Goal: Register for event/course

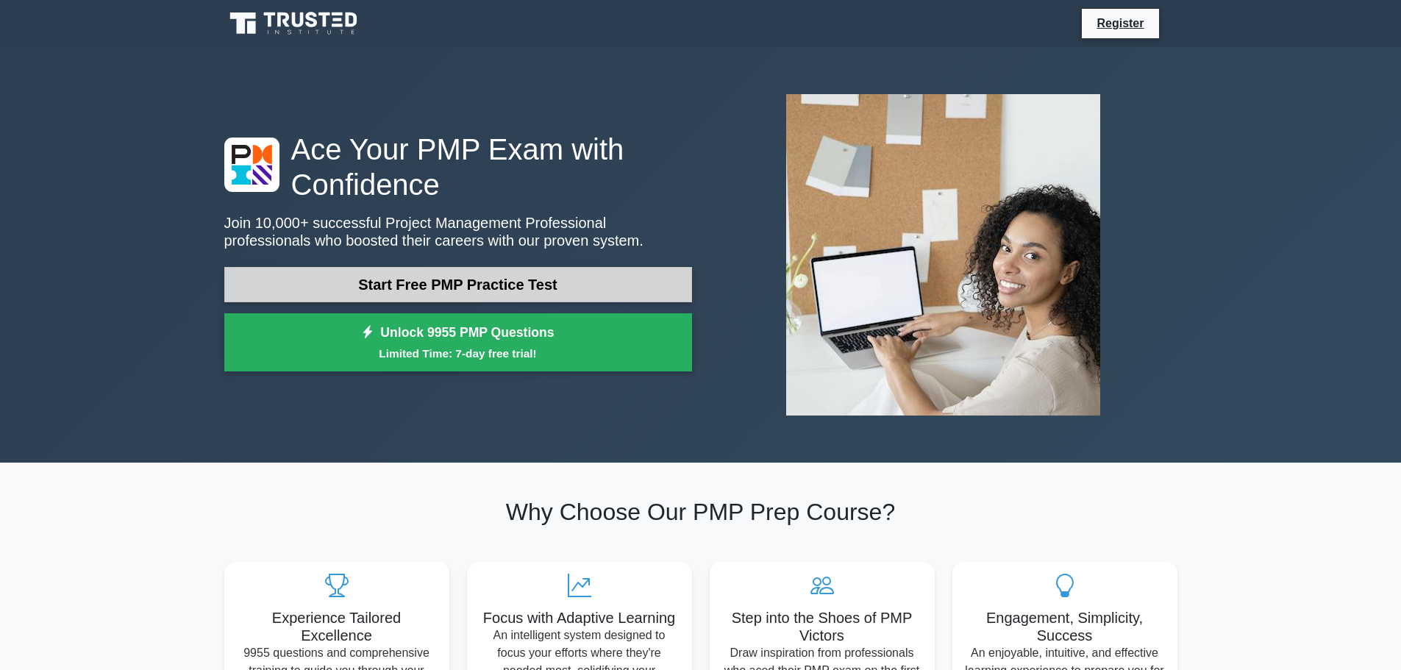
click at [466, 291] on link "Start Free PMP Practice Test" at bounding box center [458, 284] width 468 height 35
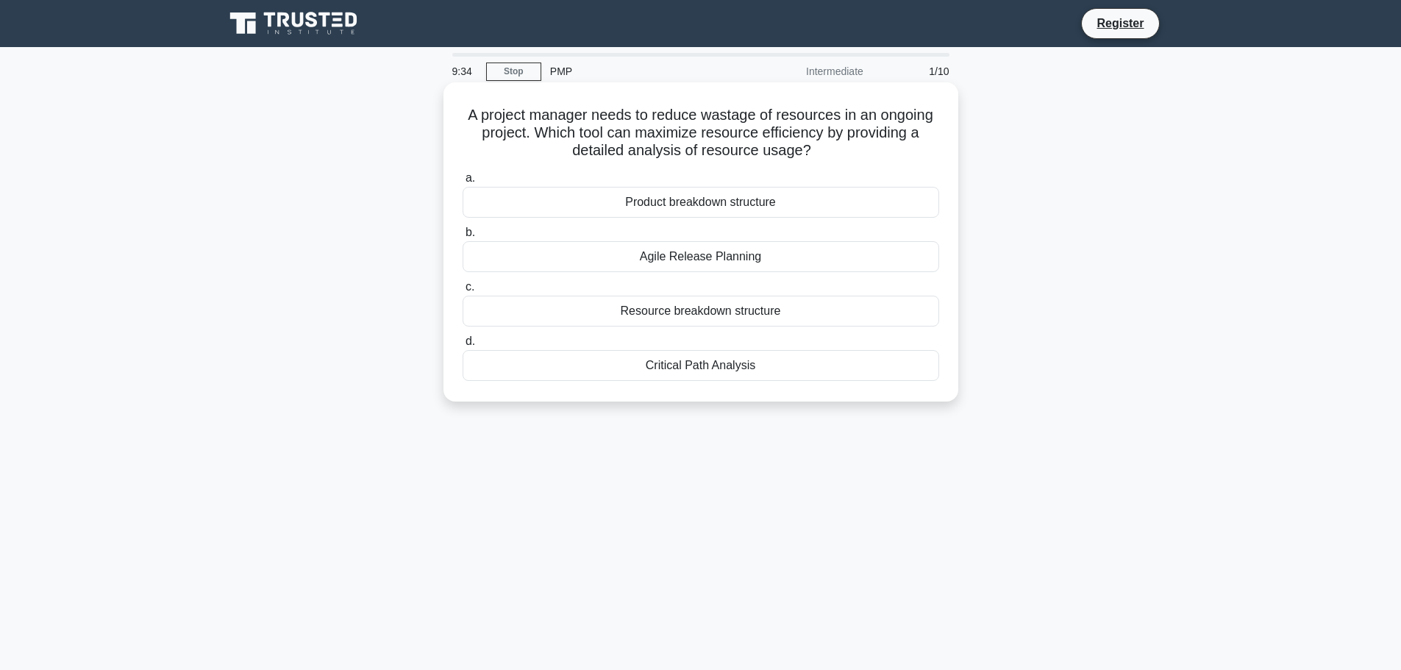
click at [652, 321] on div "Resource breakdown structure" at bounding box center [701, 311] width 477 height 31
click at [463, 292] on input "c. Resource breakdown structure" at bounding box center [463, 287] width 0 height 10
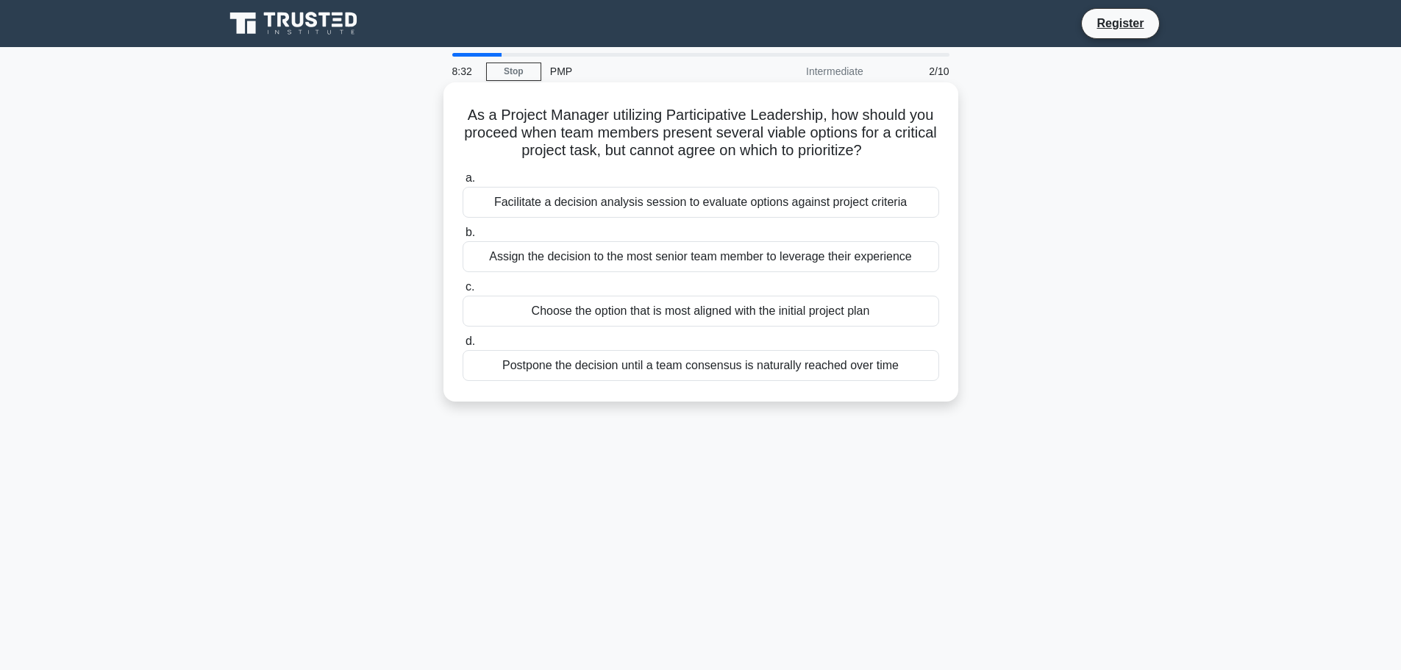
click at [683, 316] on div "Choose the option that is most aligned with the initial project plan" at bounding box center [701, 311] width 477 height 31
click at [463, 292] on input "c. Choose the option that is most aligned with the initial project plan" at bounding box center [463, 287] width 0 height 10
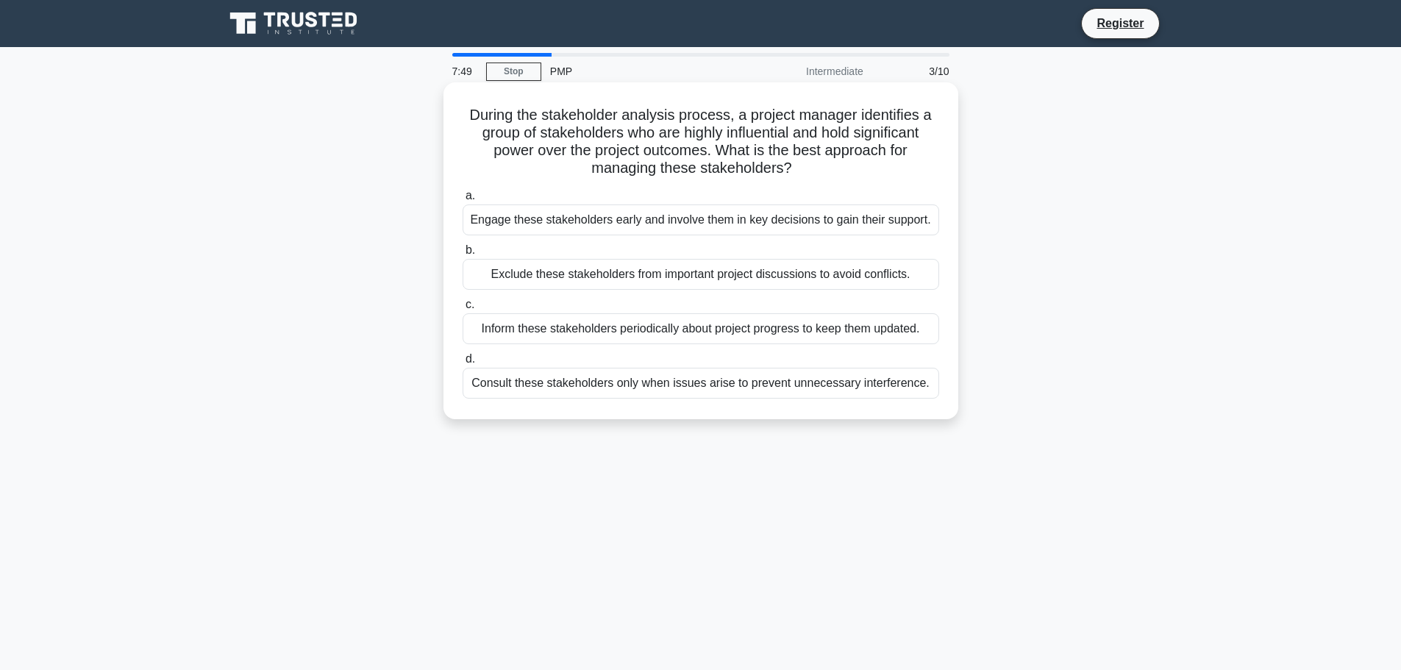
click at [814, 229] on div "Engage these stakeholders early and involve them in key decisions to gain their…" at bounding box center [701, 219] width 477 height 31
click at [463, 201] on input "a. Engage these stakeholders early and involve them in key decisions to gain th…" at bounding box center [463, 196] width 0 height 10
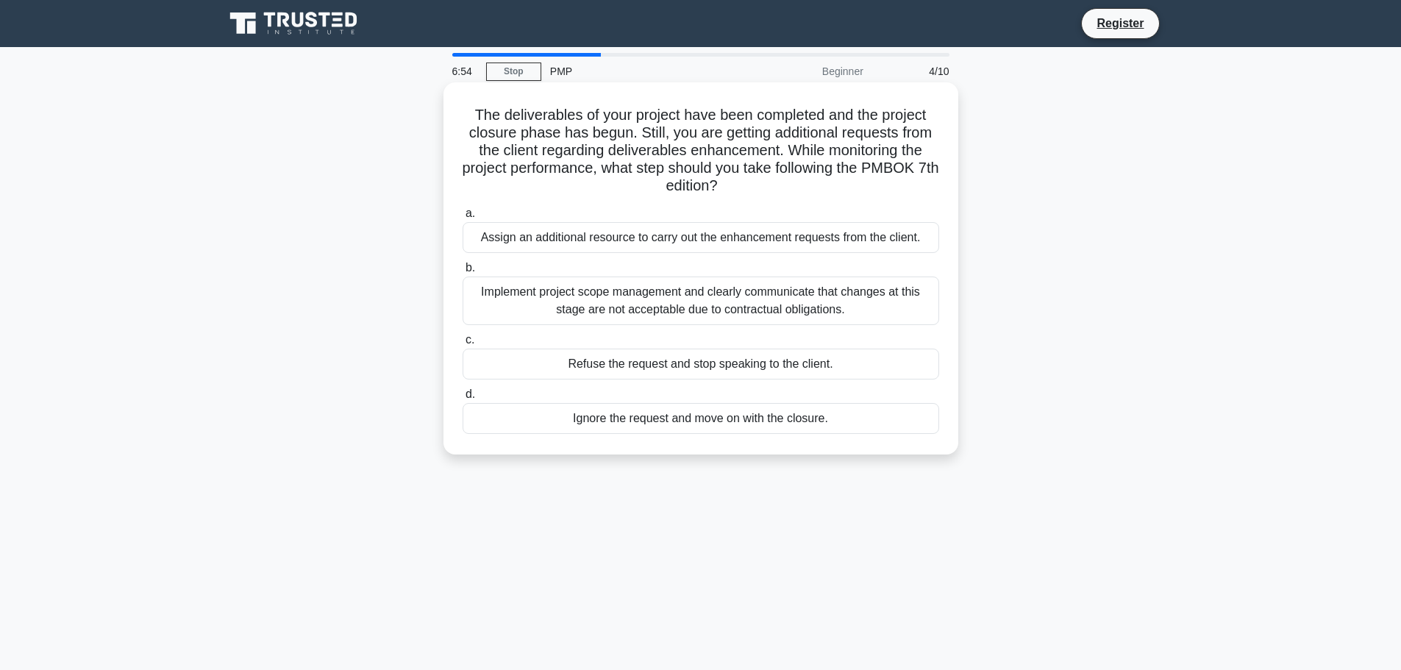
click at [625, 287] on div "Implement project scope management and clearly communicate that changes at this…" at bounding box center [701, 301] width 477 height 49
click at [463, 273] on input "b. Implement project scope management and clearly communicate that changes at t…" at bounding box center [463, 268] width 0 height 10
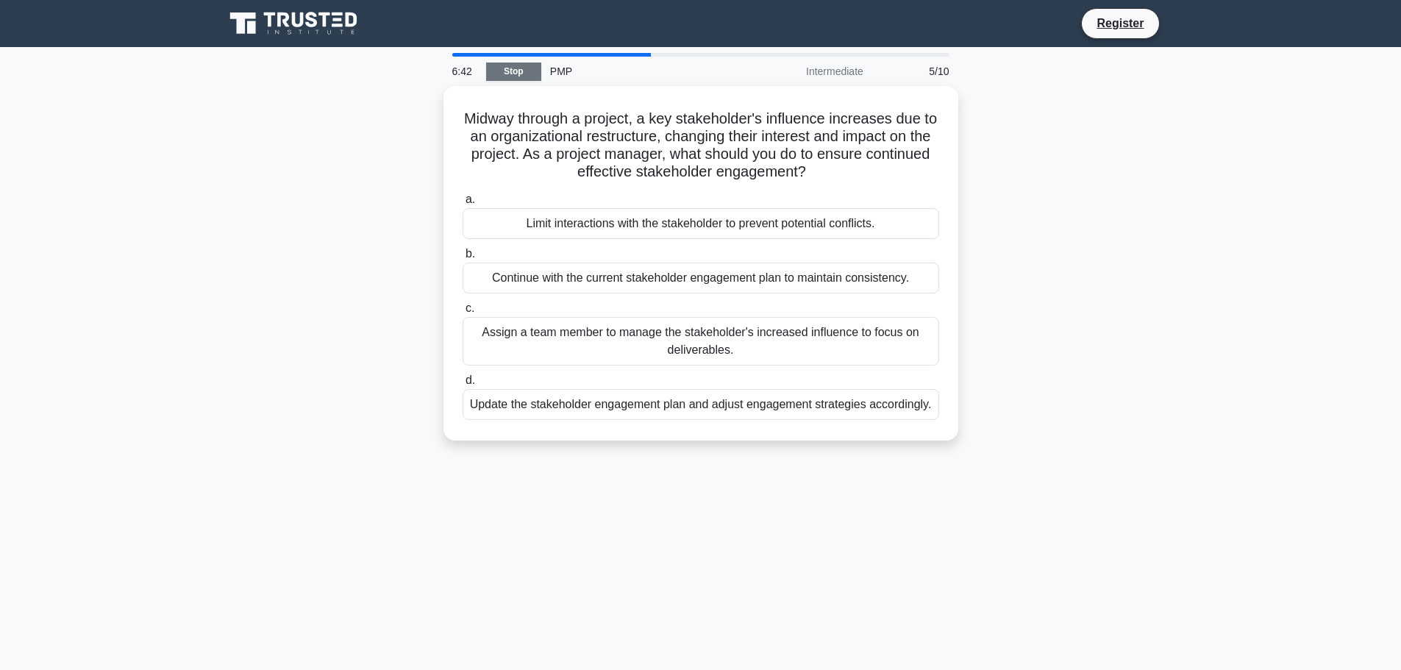
click at [539, 76] on link "Stop" at bounding box center [513, 72] width 55 height 18
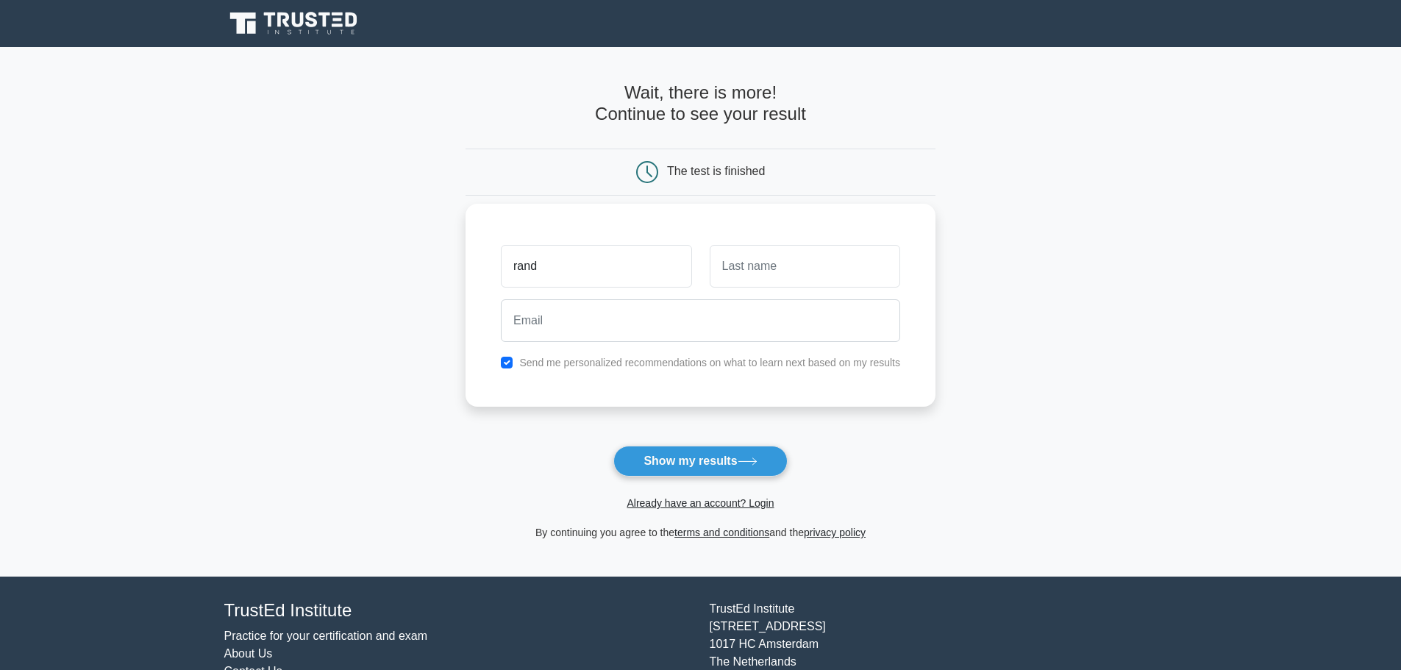
type input "RAND"
click at [803, 280] on input "text" at bounding box center [805, 266] width 191 height 43
type input "[PERSON_NAME]"
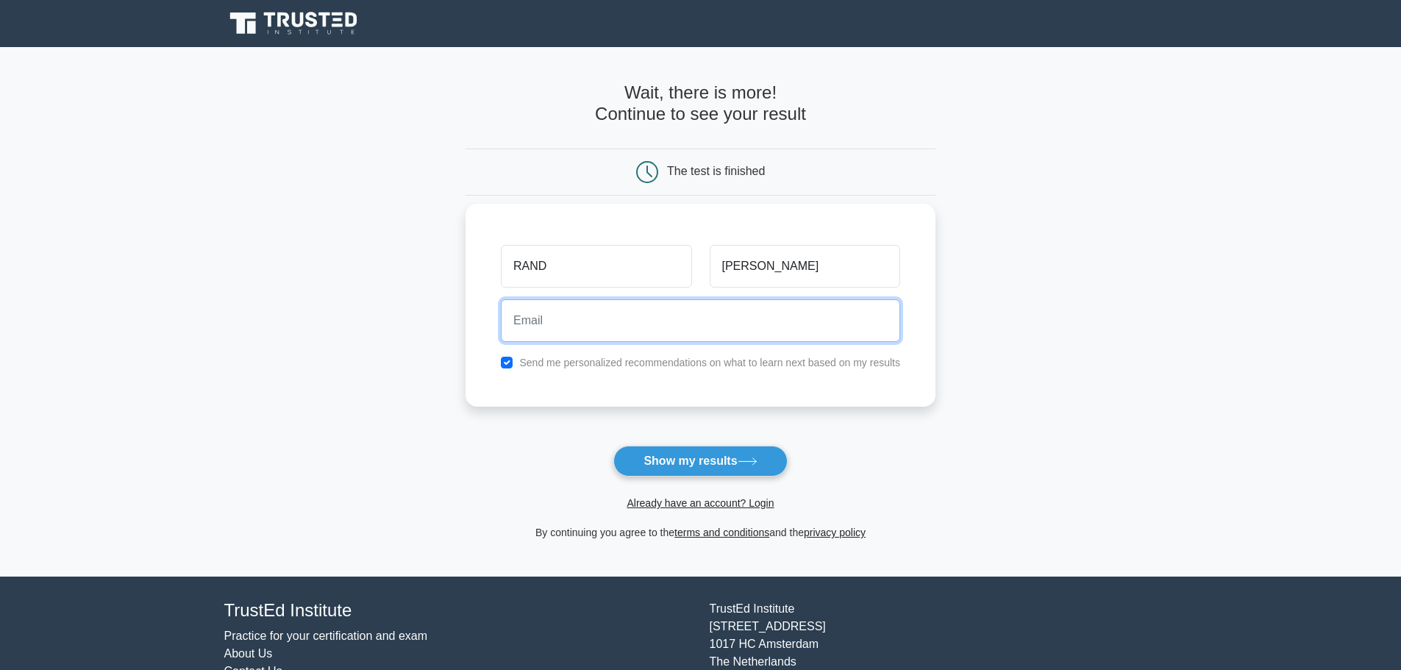
click at [741, 316] on input "email" at bounding box center [700, 320] width 399 height 43
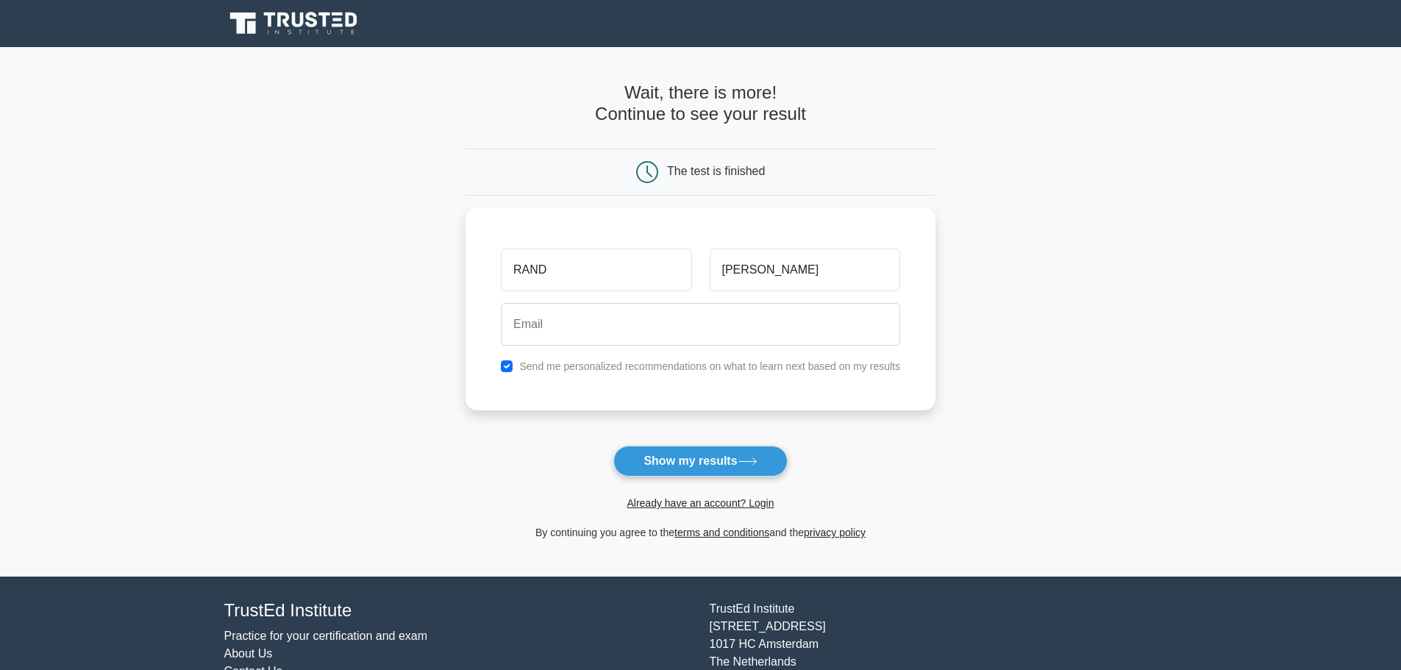
click at [979, 477] on main "Wait, there is more! Continue to see your result The test is finished RAND ALAB…" at bounding box center [700, 312] width 1401 height 530
click at [737, 470] on button "Show my results" at bounding box center [700, 461] width 174 height 31
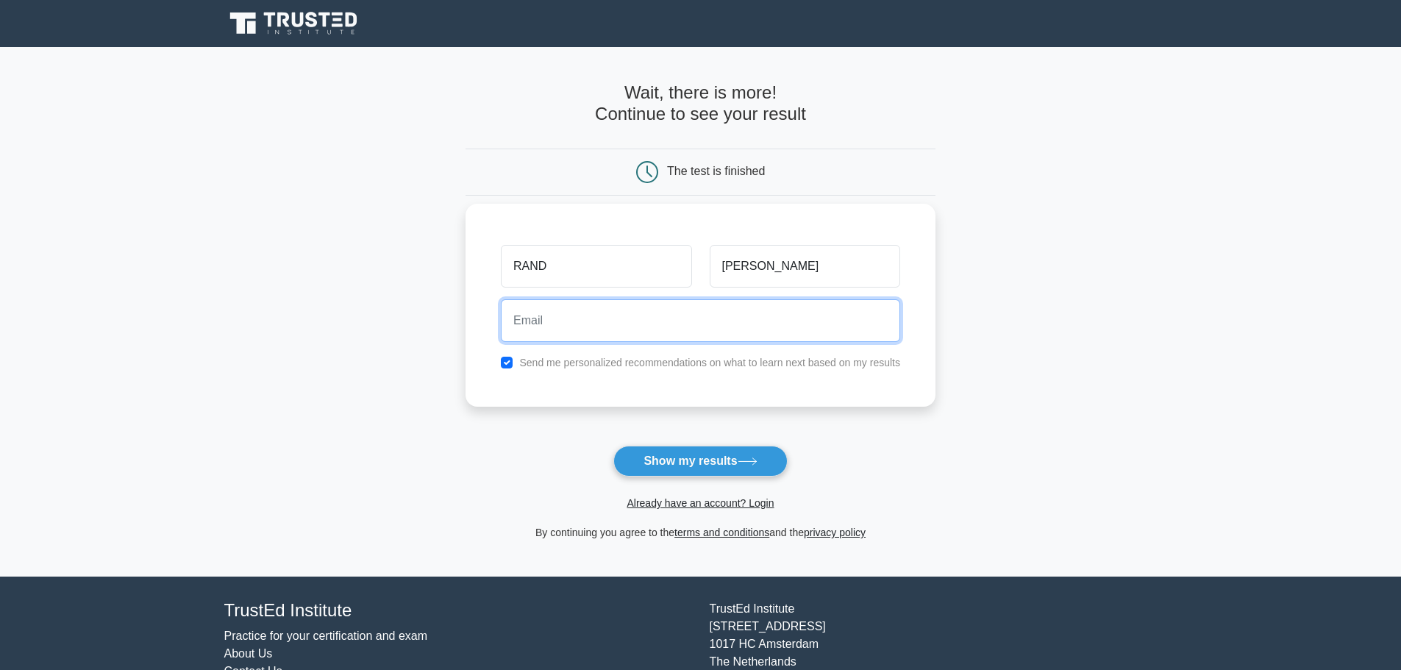
click at [674, 317] on input "email" at bounding box center [700, 320] width 399 height 43
type input "rand.e.alabed@gmail.com"
drag, startPoint x: 619, startPoint y: 345, endPoint x: 487, endPoint y: 352, distance: 131.8
click at [487, 352] on div "RAND ALABED rand.e.alabed@gmail.com Send me personalized recommendations on wha…" at bounding box center [701, 305] width 470 height 203
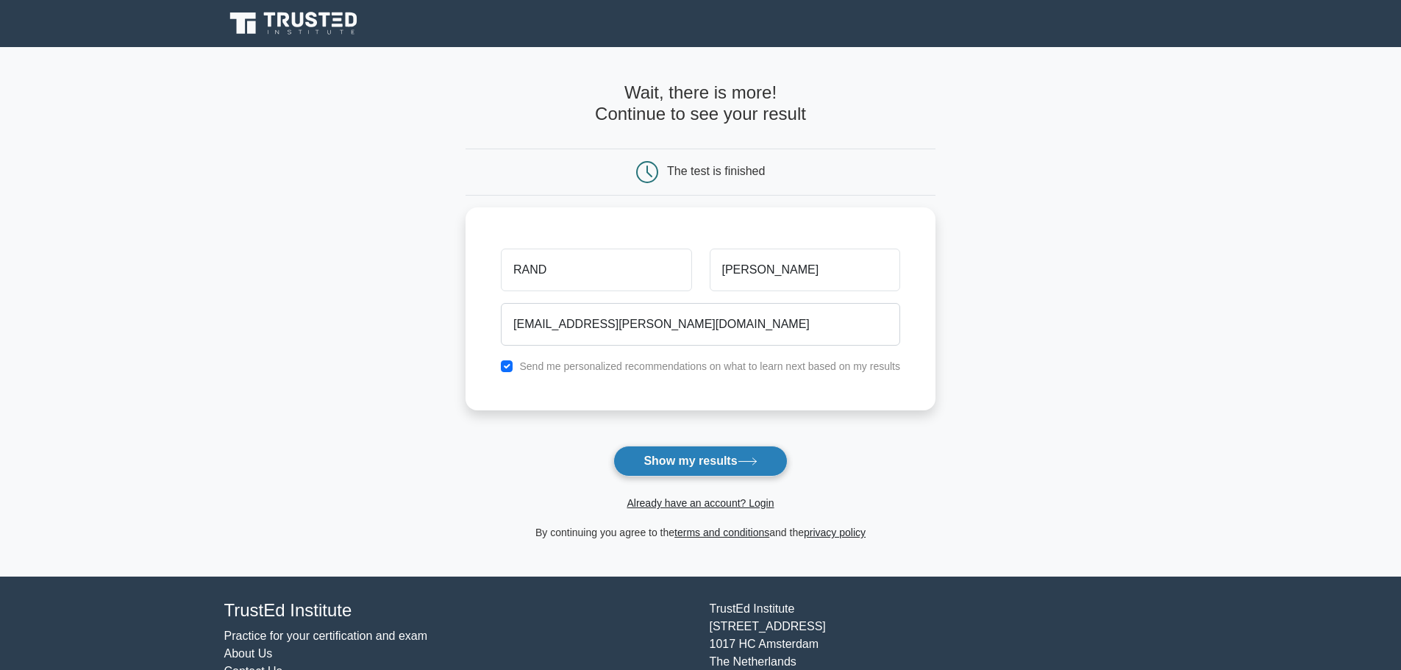
click at [719, 463] on button "Show my results" at bounding box center [700, 461] width 174 height 31
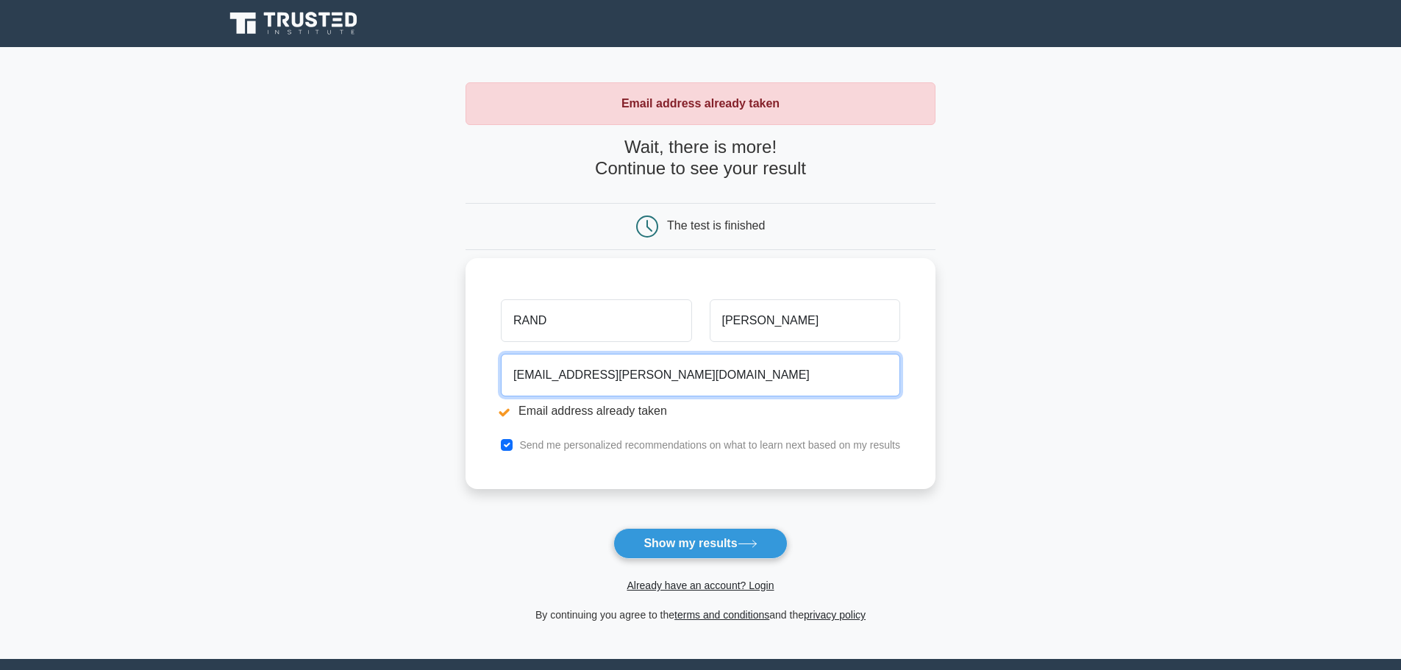
drag, startPoint x: 684, startPoint y: 373, endPoint x: 486, endPoint y: 375, distance: 197.9
click at [486, 375] on div "RAND ALABED rand.e.alabed@gmail.com Email address already taken Send me persona…" at bounding box center [701, 373] width 470 height 231
type input "[EMAIL_ADDRESS][DOMAIN_NAME]"
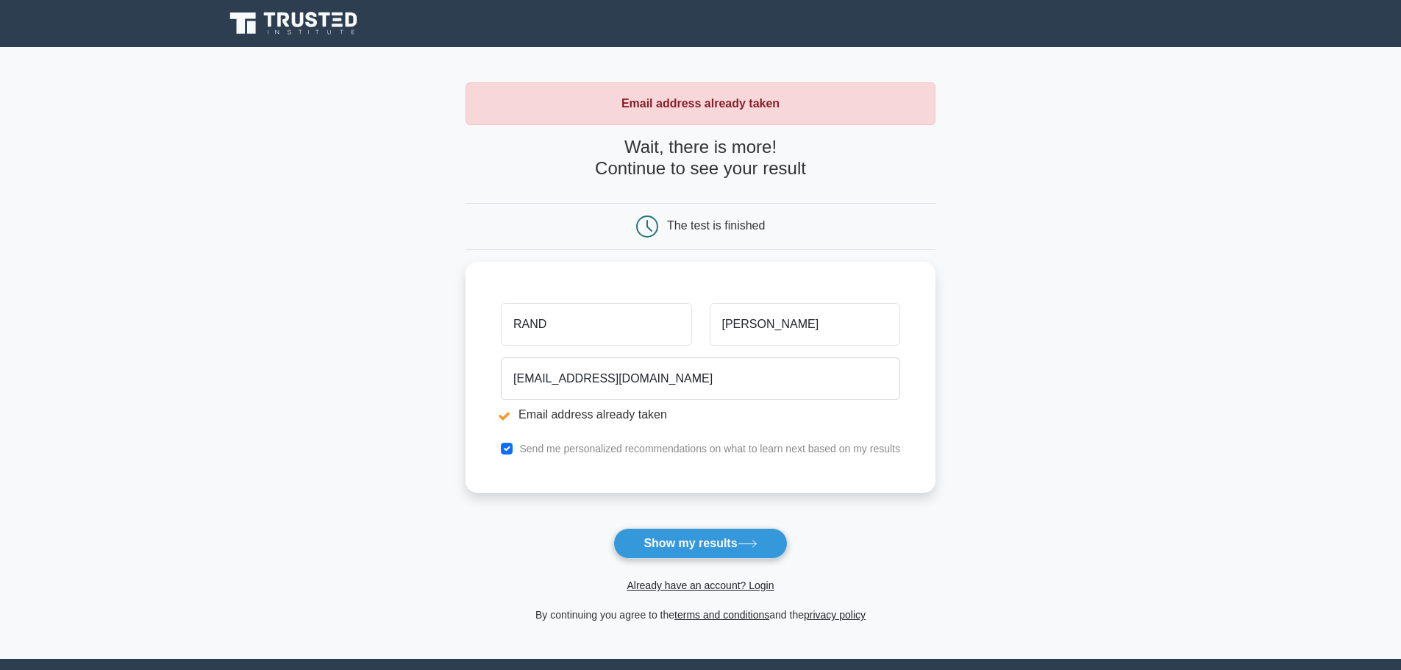
click at [677, 542] on button "Show my results" at bounding box center [700, 543] width 174 height 31
